Goal: Task Accomplishment & Management: Manage account settings

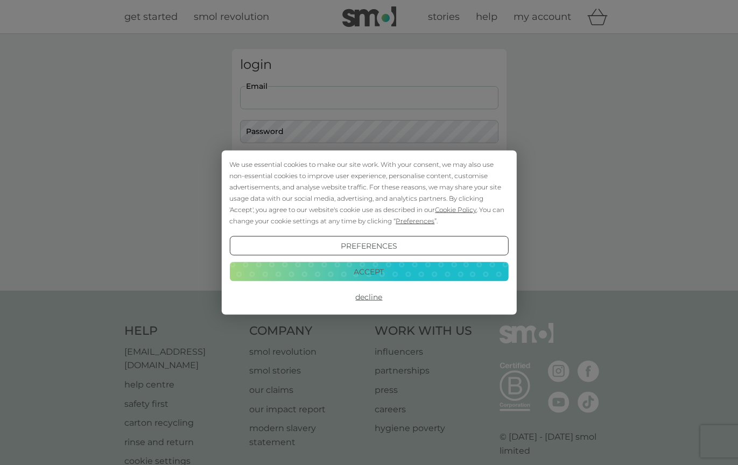
type input "[EMAIL_ADDRESS][DOMAIN_NAME]"
click at [369, 169] on button "Login" at bounding box center [369, 169] width 258 height 31
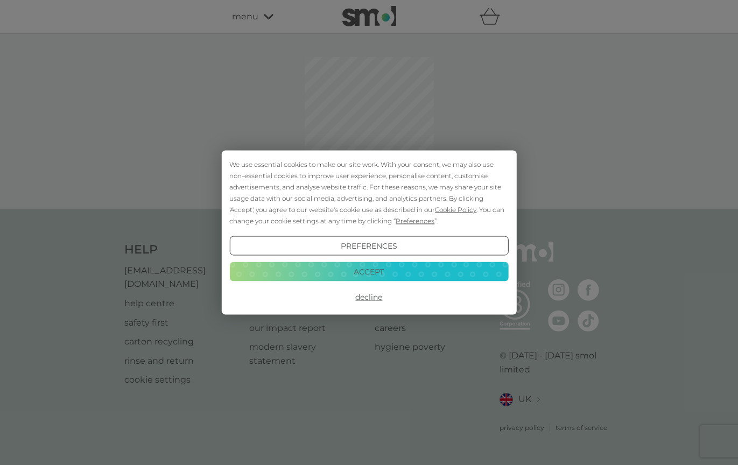
click at [378, 297] on button "Decline" at bounding box center [368, 296] width 279 height 19
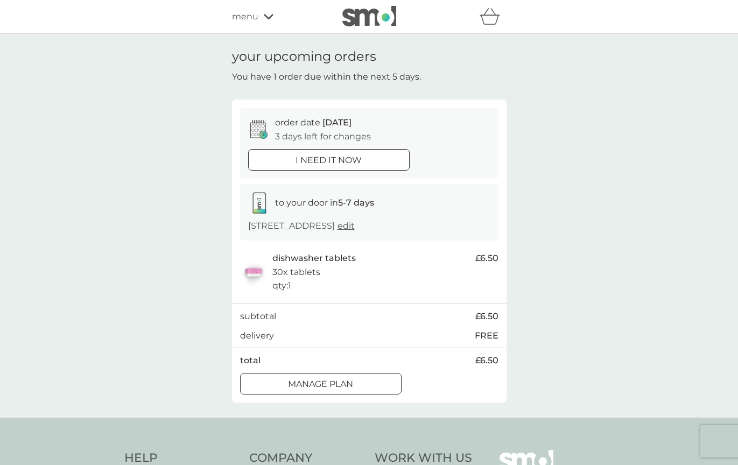
click at [338, 381] on div at bounding box center [320, 383] width 39 height 11
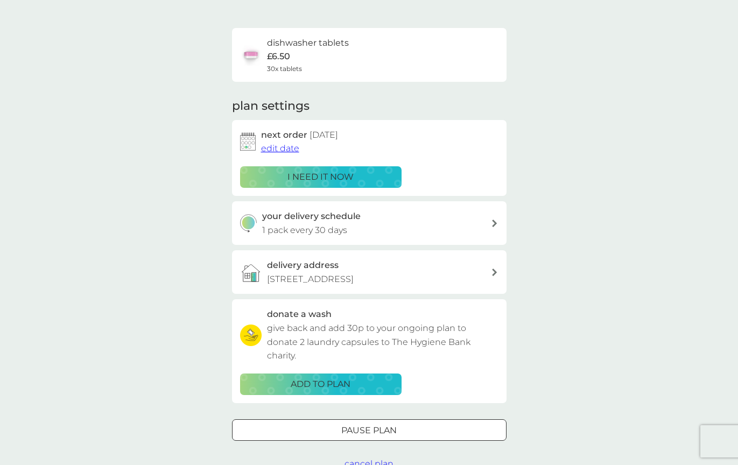
scroll to position [68, 0]
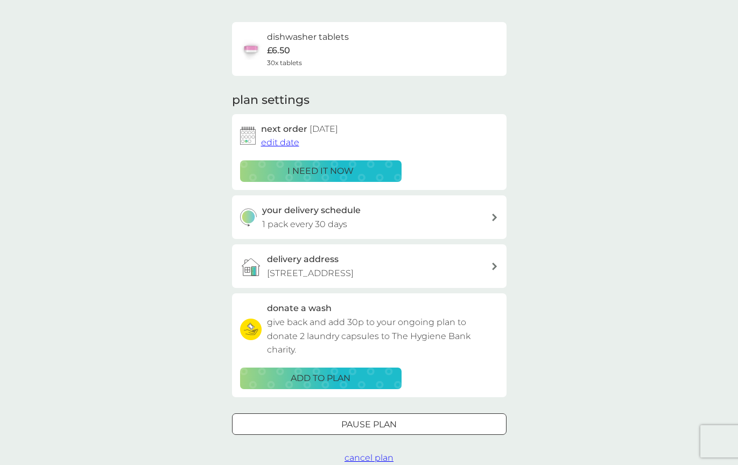
click at [292, 141] on span "edit date" at bounding box center [280, 142] width 38 height 10
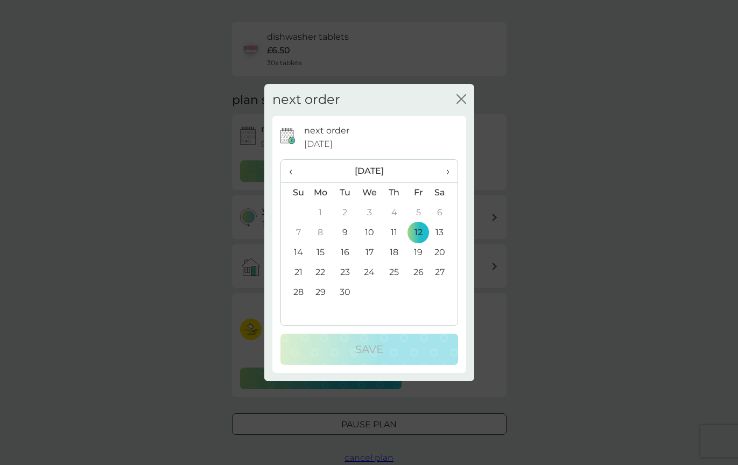
click at [448, 166] on span "›" at bounding box center [443, 171] width 11 height 23
click at [417, 229] on td "10" at bounding box center [418, 233] width 24 height 20
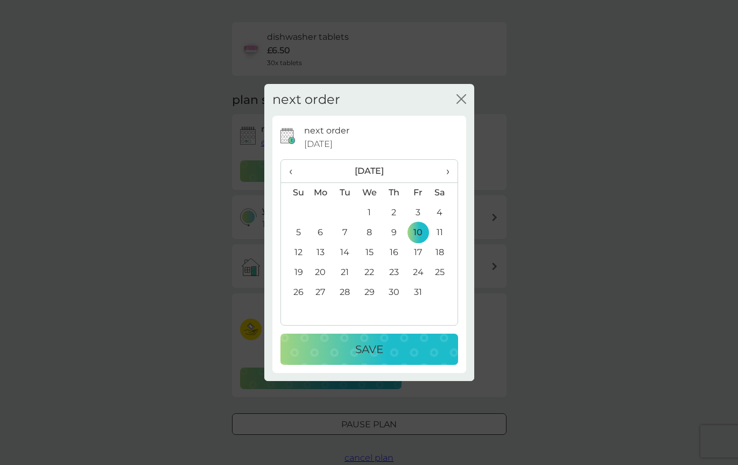
click at [386, 342] on div "Save" at bounding box center [369, 349] width 156 height 17
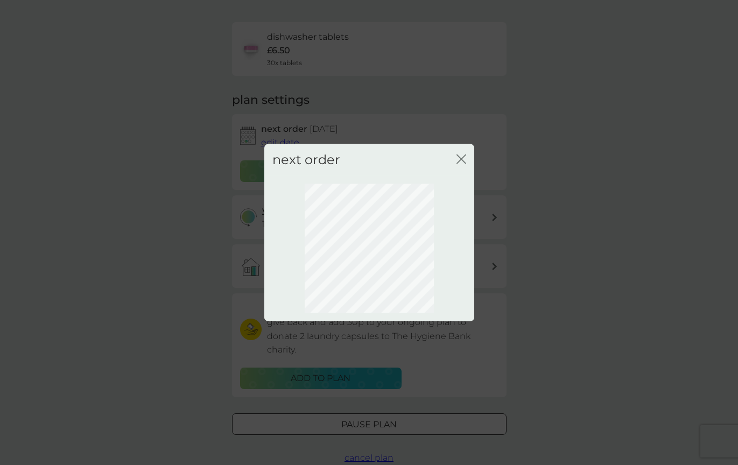
scroll to position [0, 0]
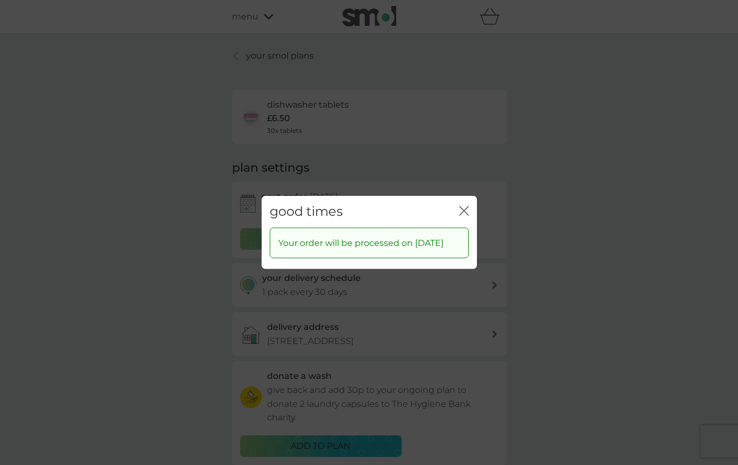
click at [467, 206] on icon "close" at bounding box center [464, 211] width 10 height 10
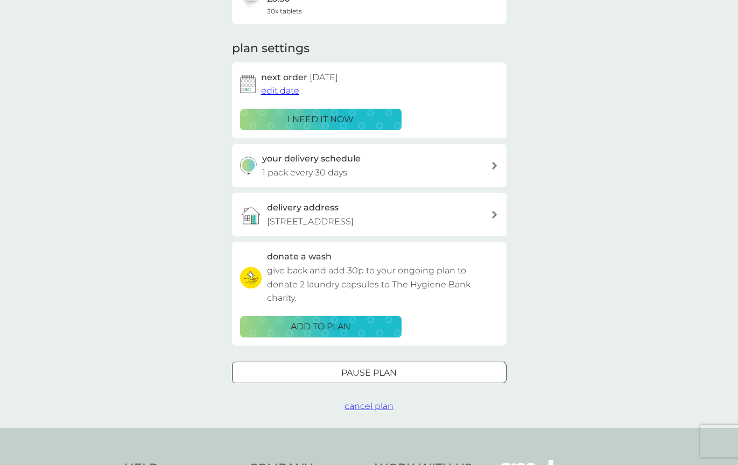
scroll to position [105, 0]
